Goal: Find specific page/section: Find specific page/section

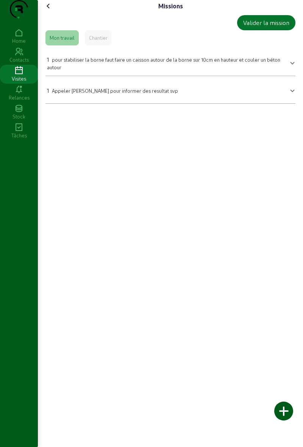
click at [52, 11] on icon at bounding box center [48, 6] width 9 height 9
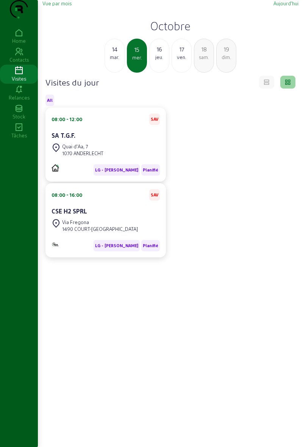
click at [64, 150] on div "Quai d'Aa, 7" at bounding box center [82, 146] width 41 height 7
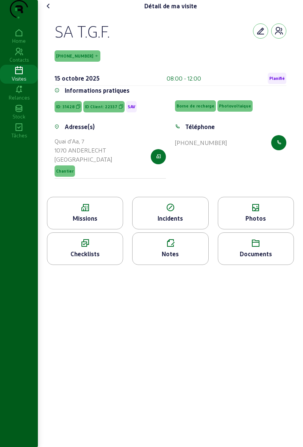
click at [232, 228] on div "Photos" at bounding box center [256, 213] width 76 height 33
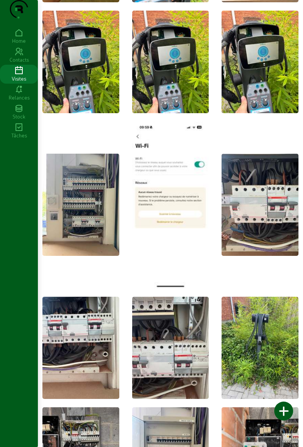
scroll to position [134, 0]
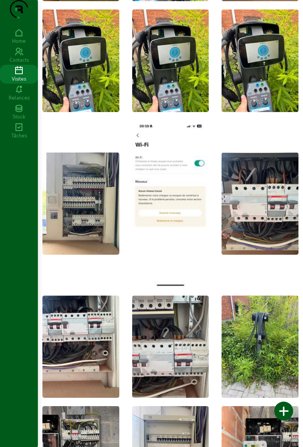
click at [244, 357] on img at bounding box center [259, 346] width 77 height 102
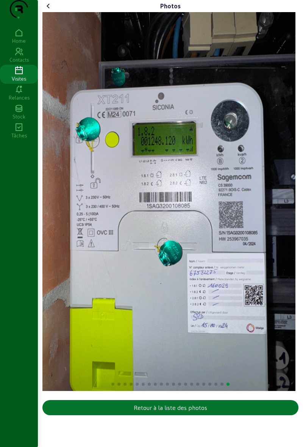
click at [49, 11] on icon at bounding box center [48, 6] width 9 height 9
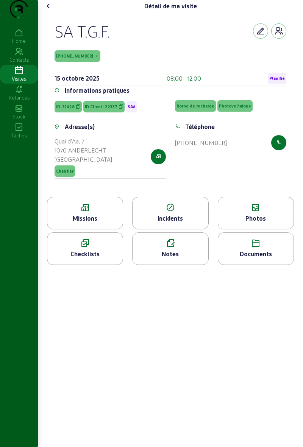
click at [238, 227] on div "Photos" at bounding box center [256, 213] width 76 height 33
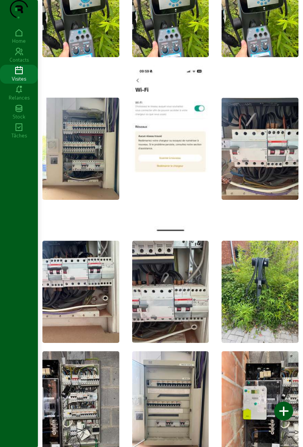
scroll to position [191, 0]
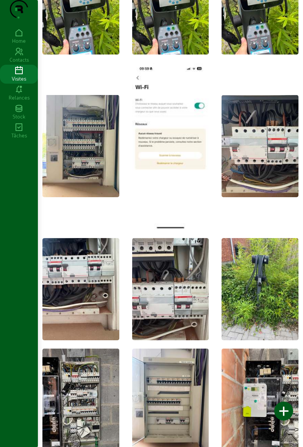
click at [237, 300] on img at bounding box center [259, 289] width 77 height 102
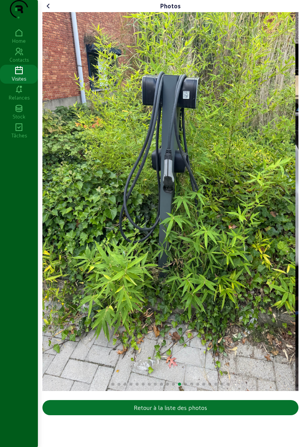
scroll to position [0, 0]
click at [78, 95] on img "12 / 20" at bounding box center [168, 201] width 253 height 379
click at [44, 12] on cam-font-icon at bounding box center [48, 6] width 12 height 12
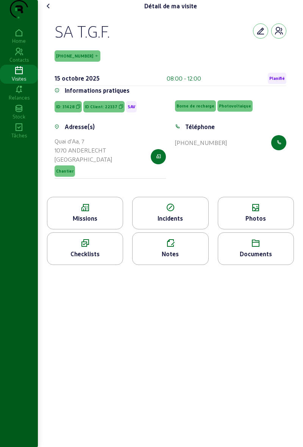
click at [229, 223] on div "Photos" at bounding box center [255, 218] width 75 height 9
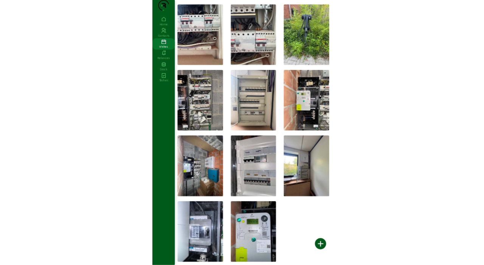
scroll to position [623, 0]
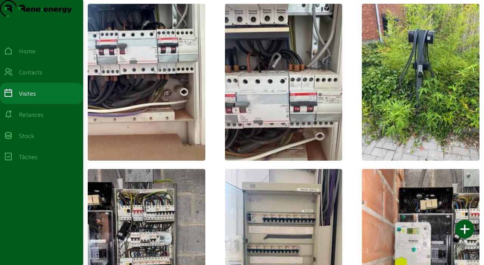
click at [302, 86] on div "Photos Mes photos 0 Toutes les photos 20" at bounding box center [283, 19] width 401 height 1284
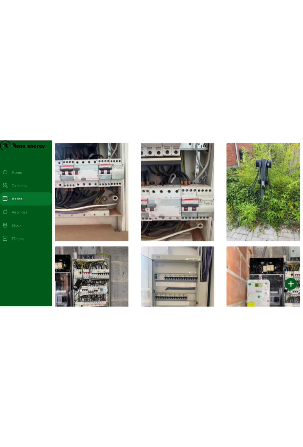
scroll to position [427, 0]
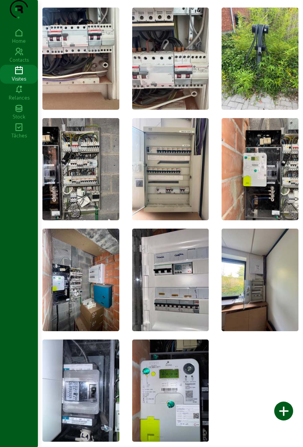
click at [12, 82] on div "Visites" at bounding box center [19, 78] width 38 height 7
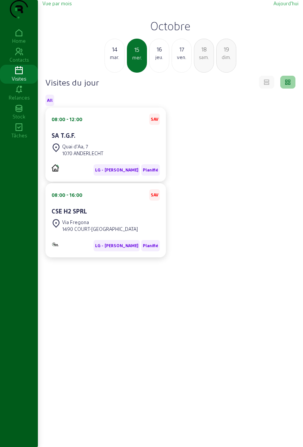
click at [156, 54] on div "16" at bounding box center [158, 49] width 19 height 9
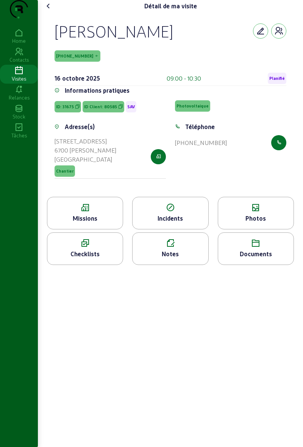
click at [71, 212] on icon at bounding box center [84, 207] width 75 height 9
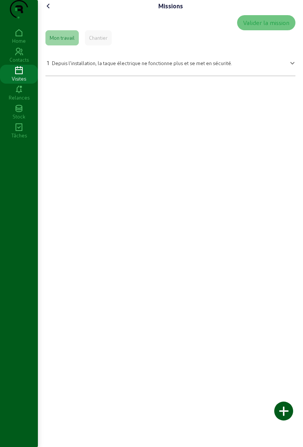
click at [53, 11] on icon at bounding box center [48, 6] width 9 height 9
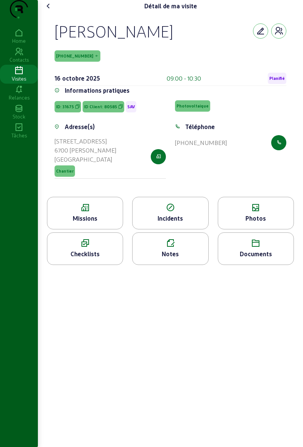
click at [51, 11] on icon at bounding box center [48, 6] width 9 height 9
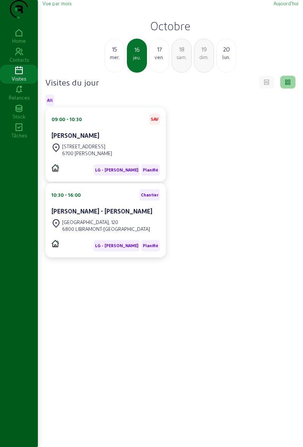
click at [73, 215] on cam-card-title "[PERSON_NAME] - [PERSON_NAME]" at bounding box center [101, 210] width 101 height 7
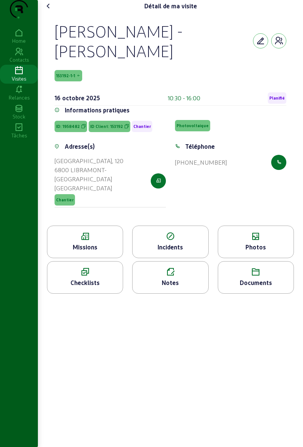
click at [89, 241] on icon at bounding box center [84, 236] width 75 height 9
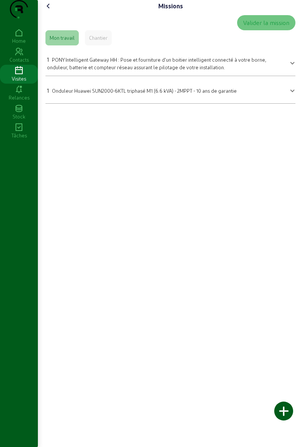
click at [46, 11] on icon at bounding box center [48, 6] width 9 height 9
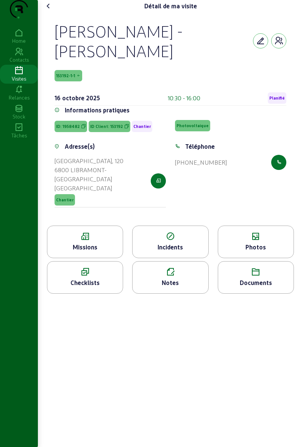
click at [232, 249] on div "Photos" at bounding box center [255, 246] width 75 height 9
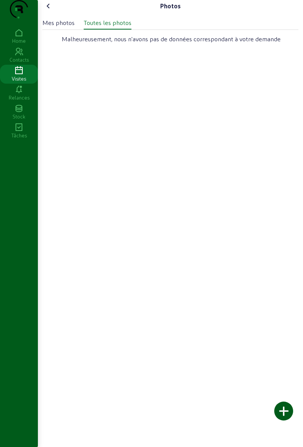
click at [233, 251] on div "Photos Mes photos Toutes les photos Malheureusement, nous n'avons pas de donnée…" at bounding box center [170, 223] width 265 height 447
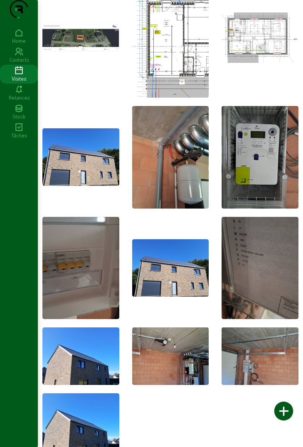
scroll to position [74, 0]
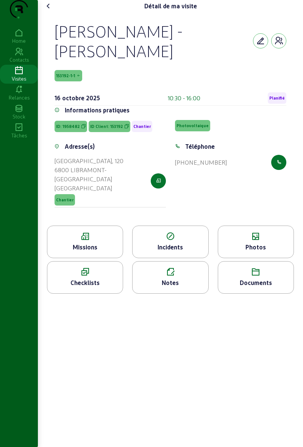
click at [51, 11] on icon at bounding box center [48, 6] width 9 height 9
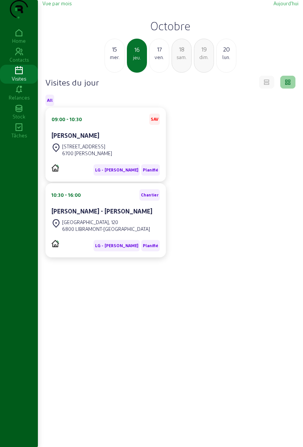
click at [114, 61] on div "mer." at bounding box center [114, 57] width 19 height 7
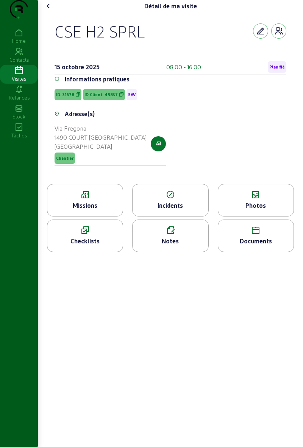
click at [79, 210] on div "Missions" at bounding box center [84, 205] width 75 height 9
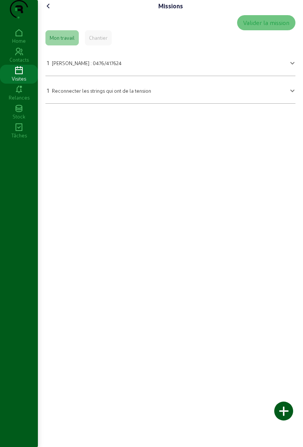
click at [51, 11] on icon at bounding box center [48, 6] width 9 height 9
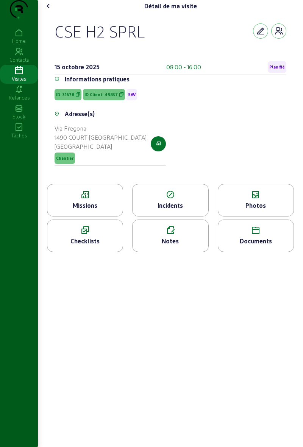
click at [265, 199] on icon at bounding box center [255, 194] width 75 height 9
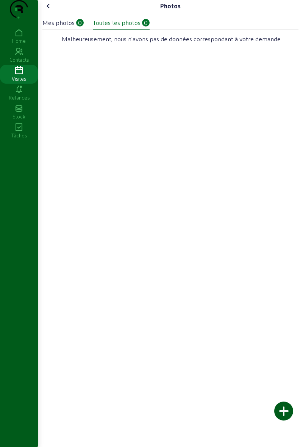
click at [52, 12] on cam-font-icon at bounding box center [48, 6] width 12 height 12
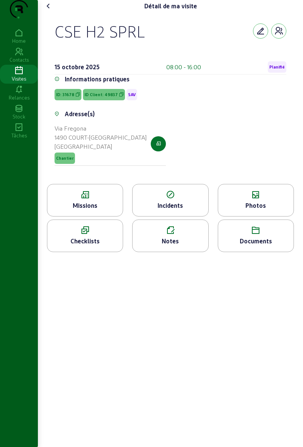
click at [53, 12] on cam-font-icon at bounding box center [48, 6] width 12 height 12
